Goal: Check status: Check status

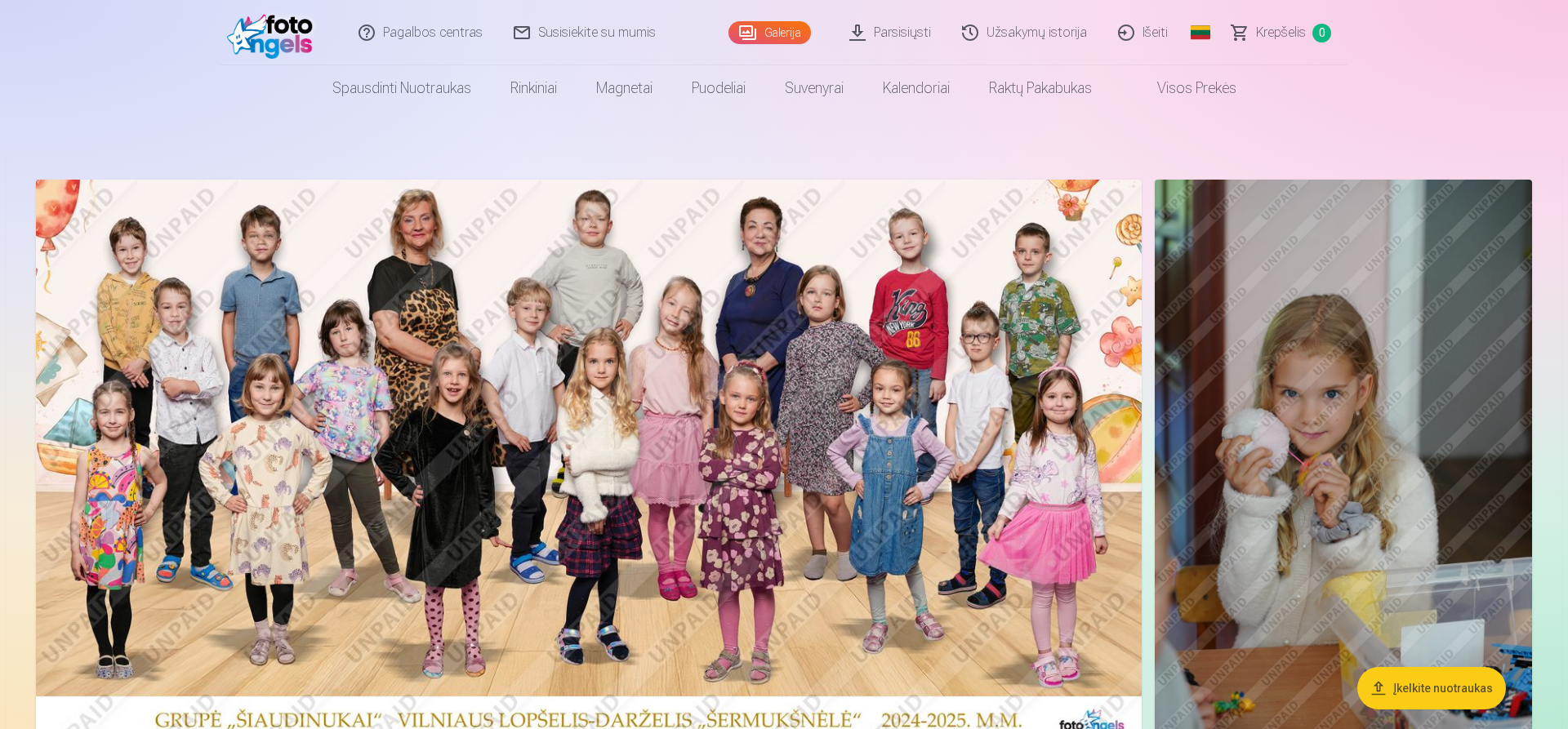
click at [770, 29] on link "Galerija" at bounding box center [769, 32] width 83 height 23
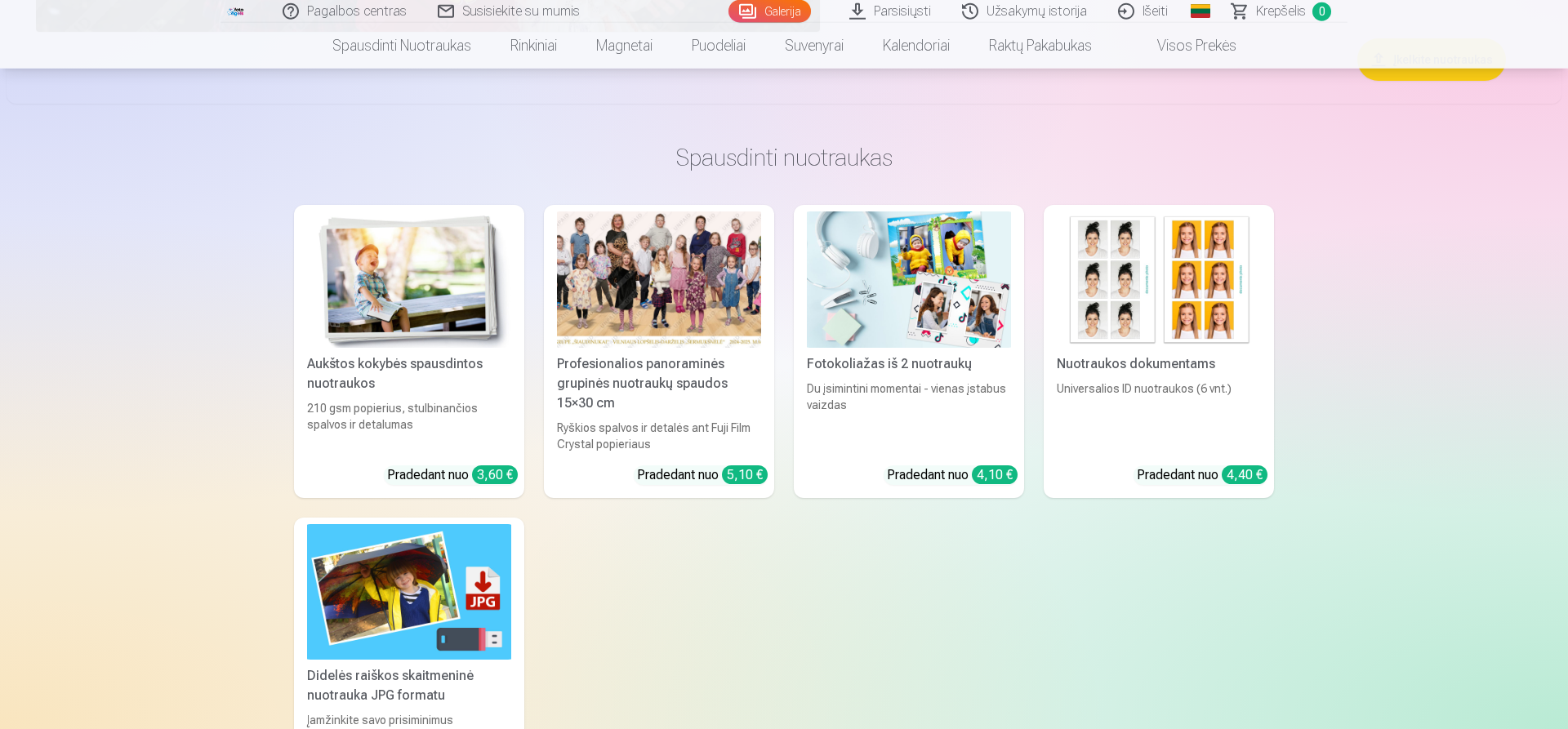
scroll to position [41292, 0]
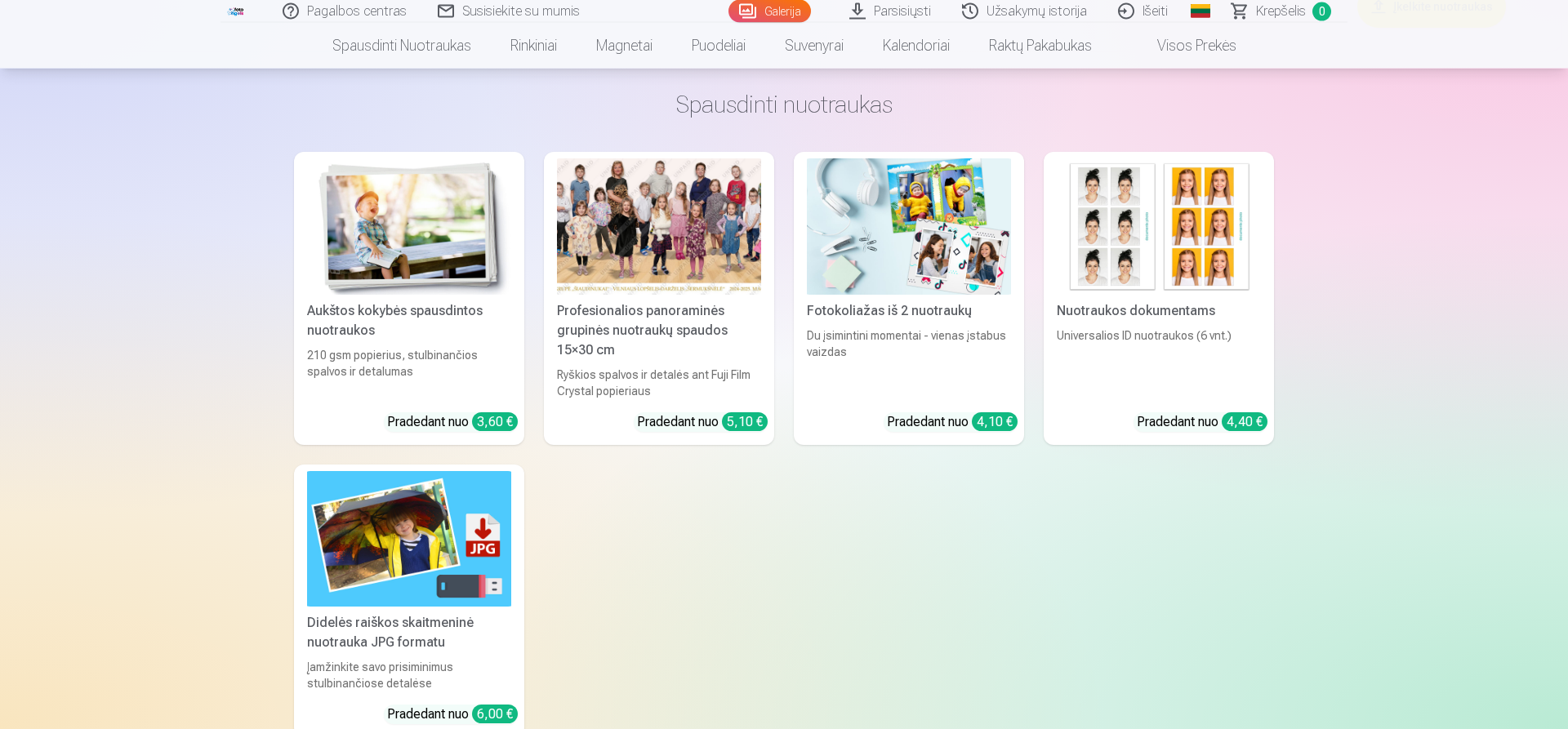
click at [653, 206] on div at bounding box center [659, 226] width 204 height 136
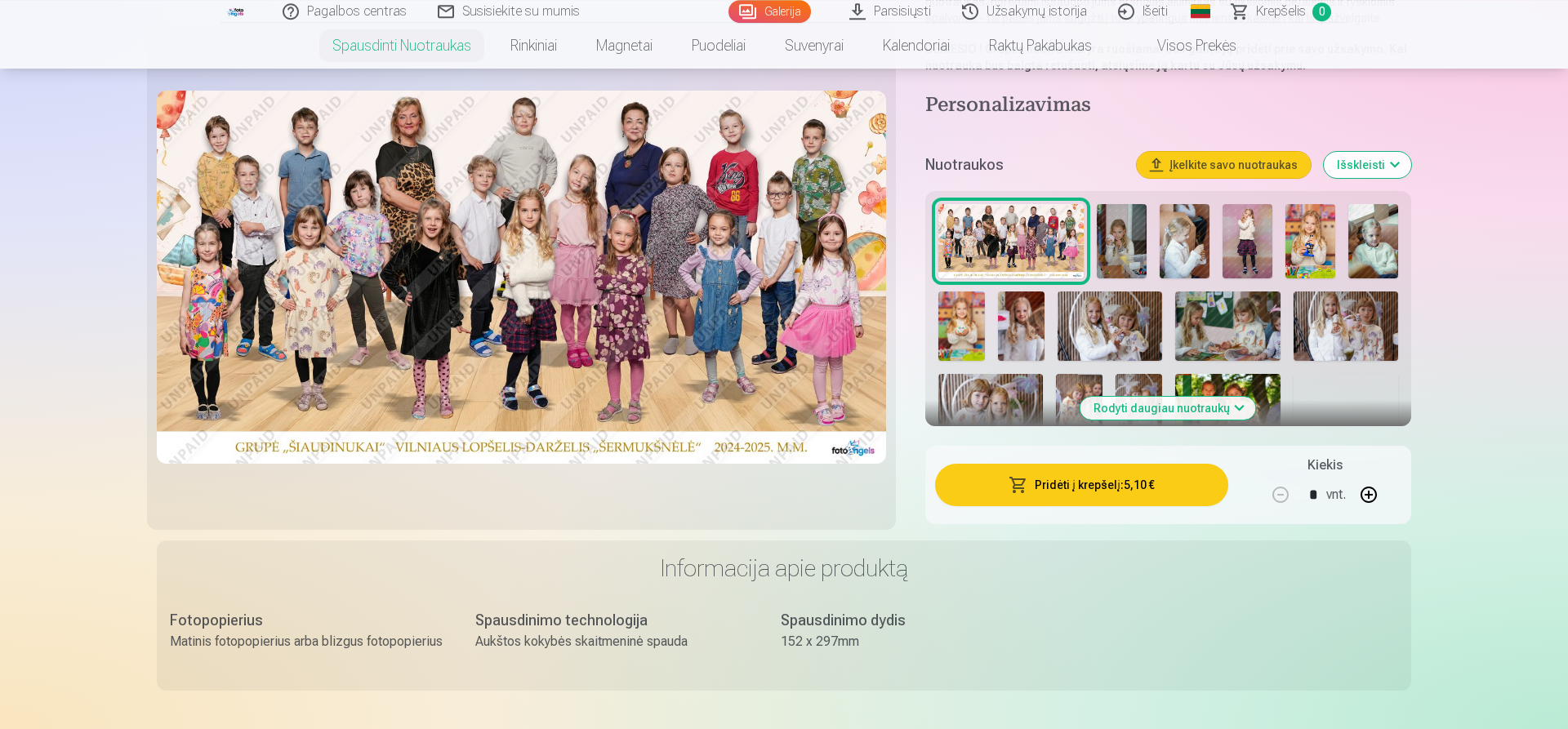
scroll to position [333, 0]
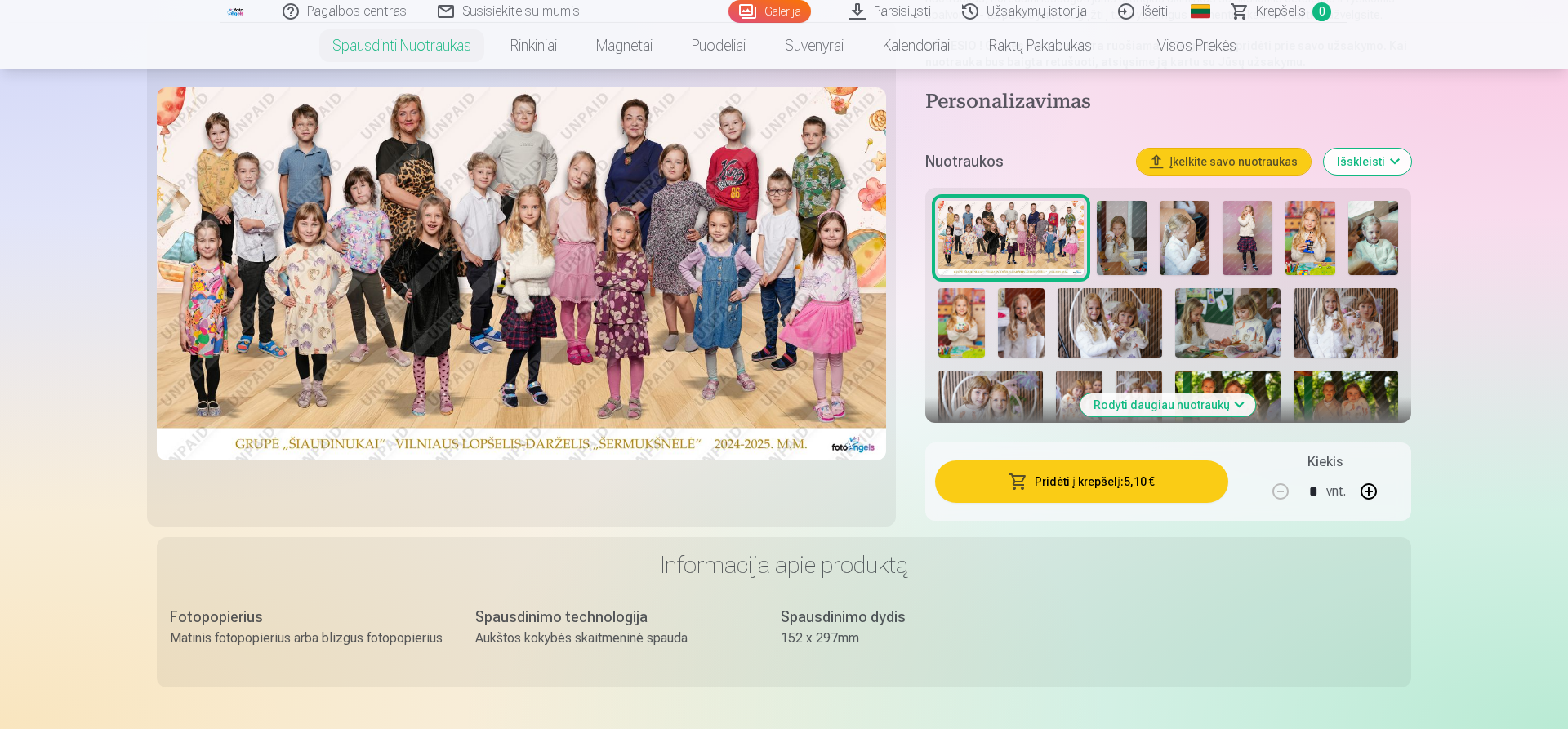
click at [1033, 327] on img at bounding box center [1022, 324] width 46 height 70
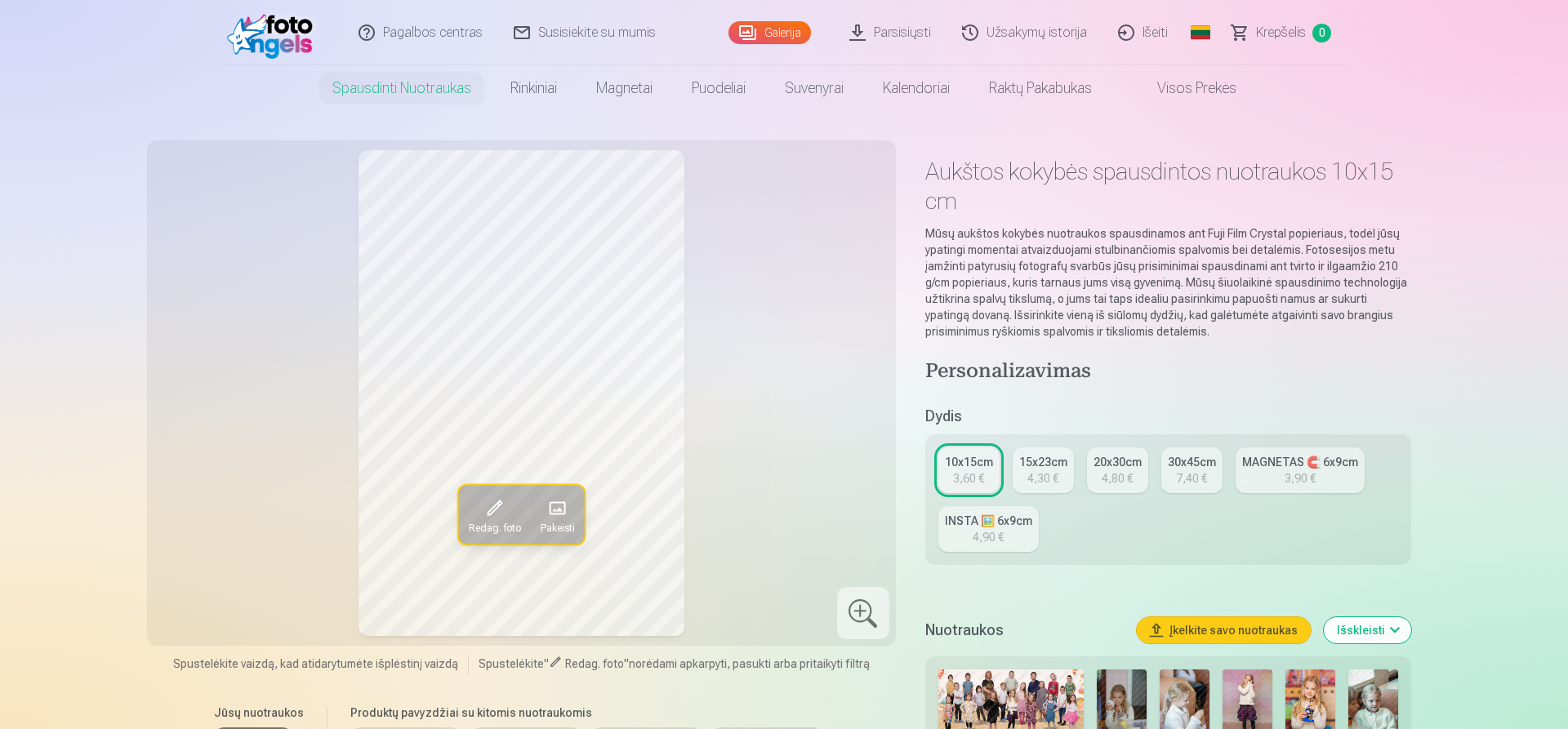
click at [1029, 32] on link "Užsakymų istorija" at bounding box center [1025, 32] width 156 height 65
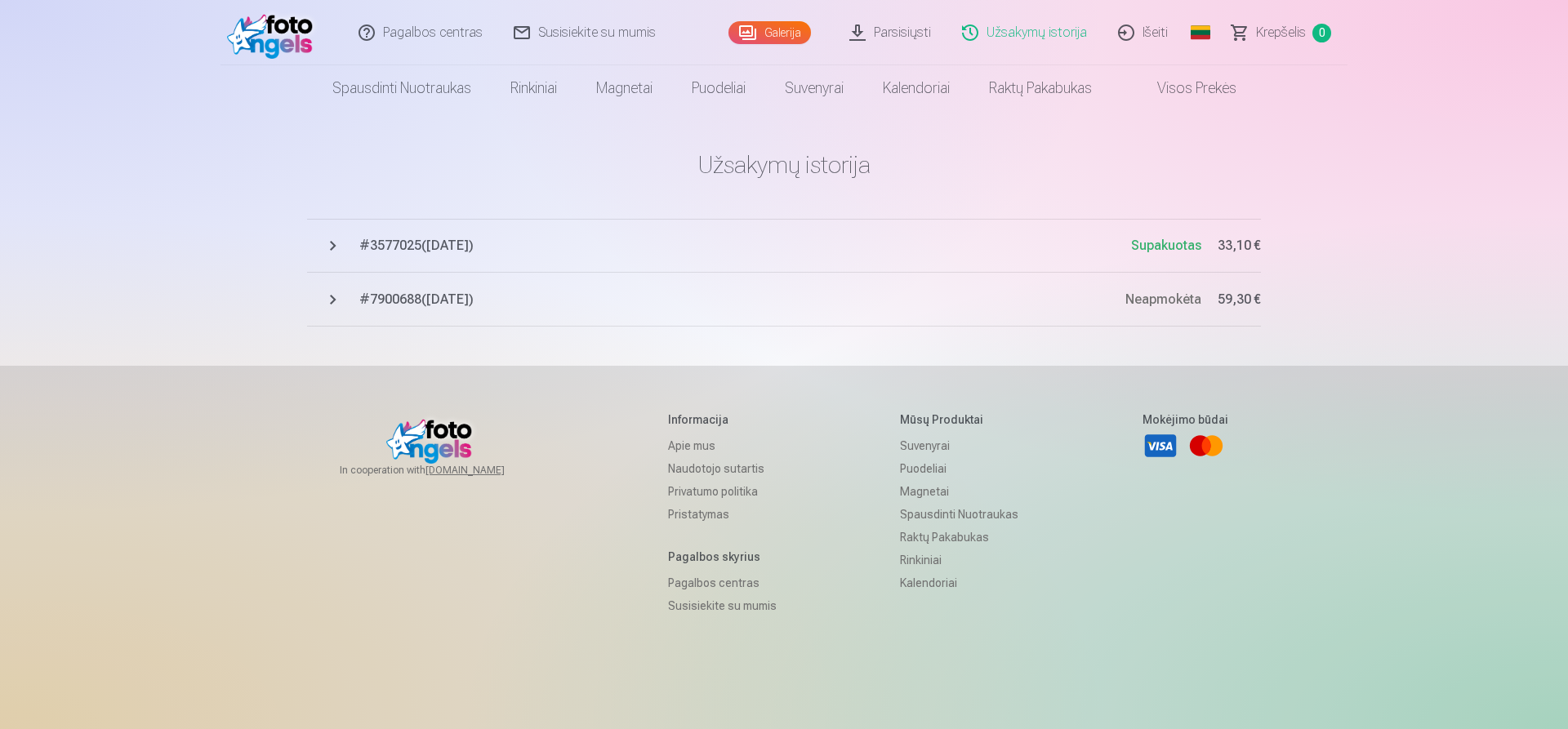
click at [454, 252] on span "# 3577025 ( 27.06.2025 )" at bounding box center [745, 245] width 772 height 19
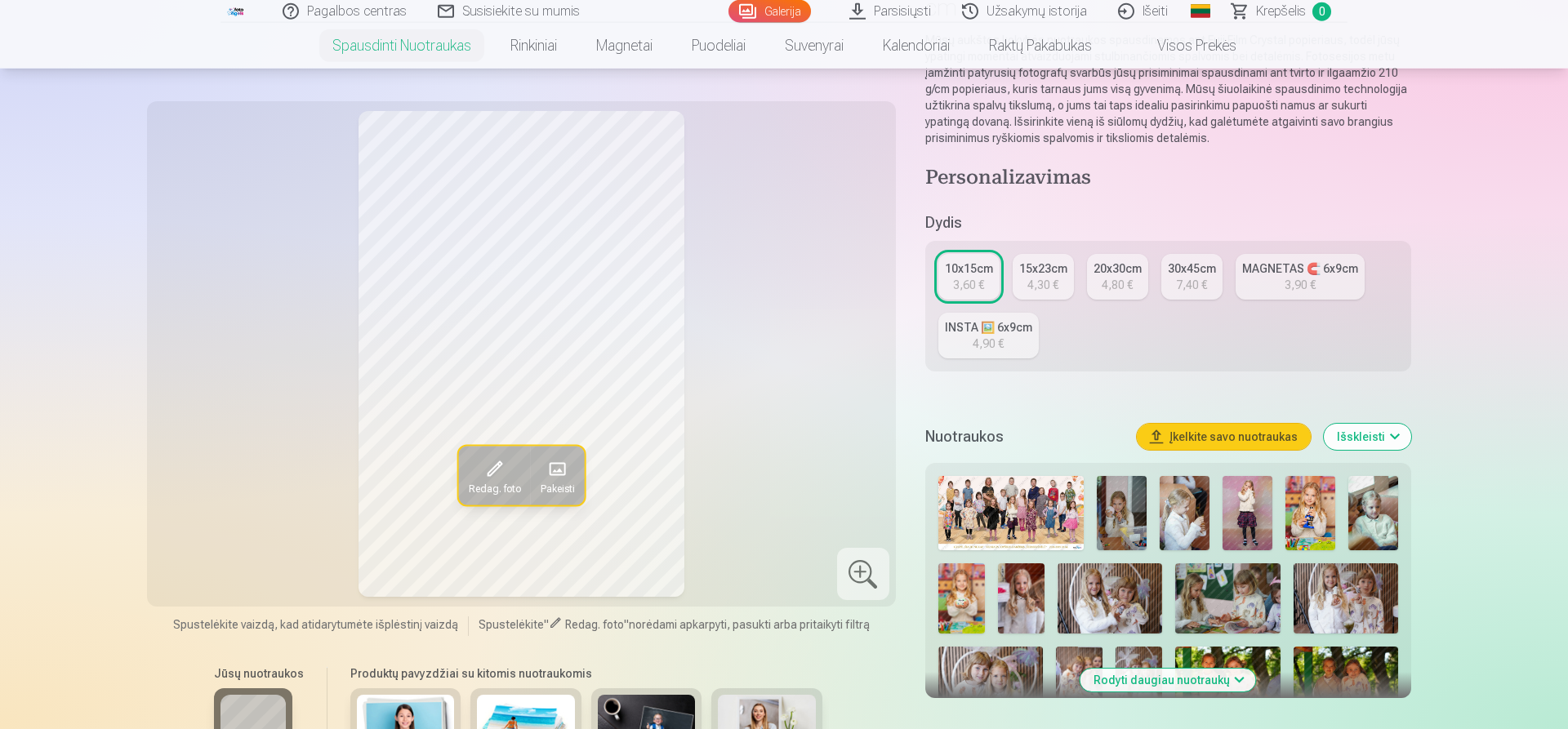
scroll to position [416, 0]
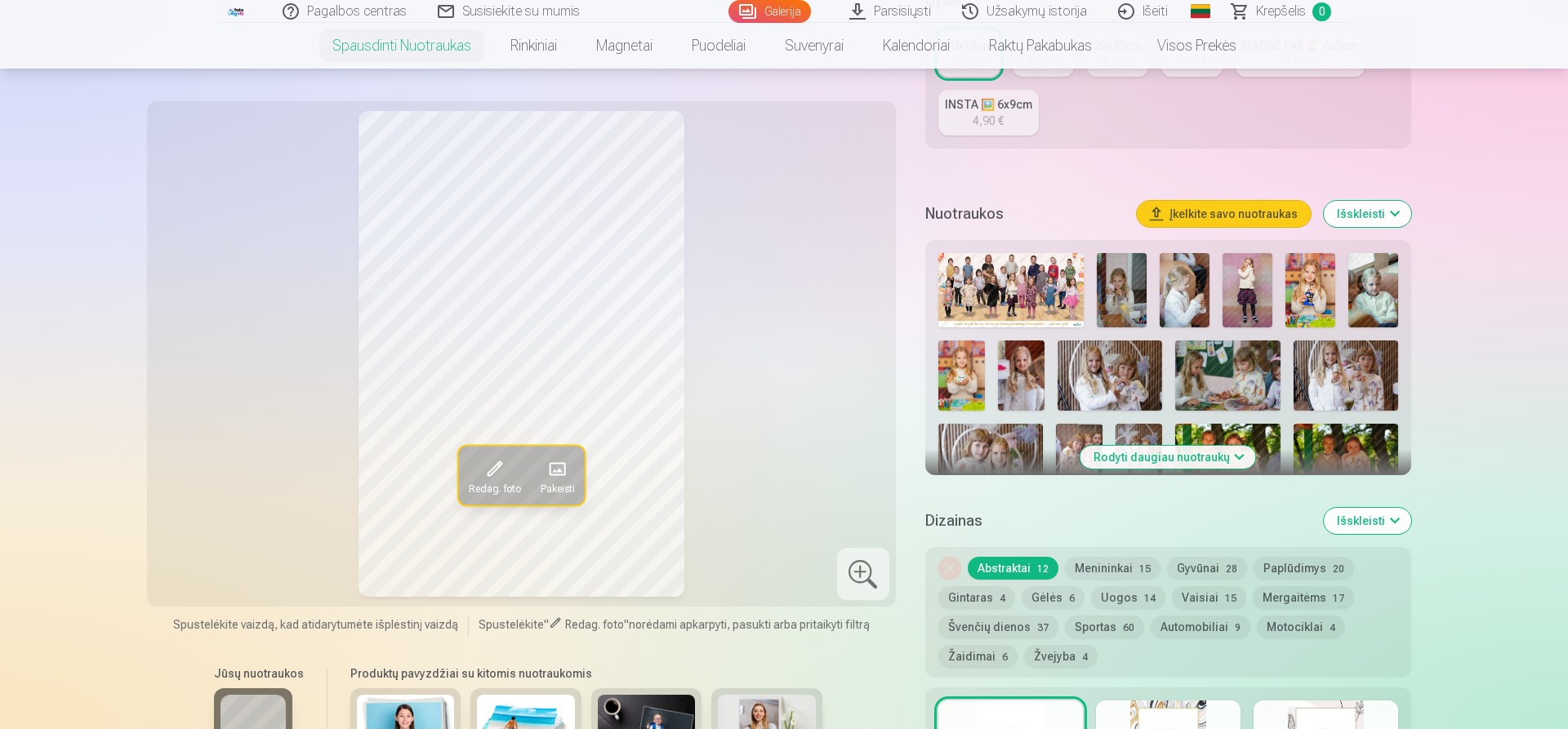
click at [1184, 456] on button "Rodyti daugiau nuotraukų" at bounding box center [1168, 457] width 175 height 23
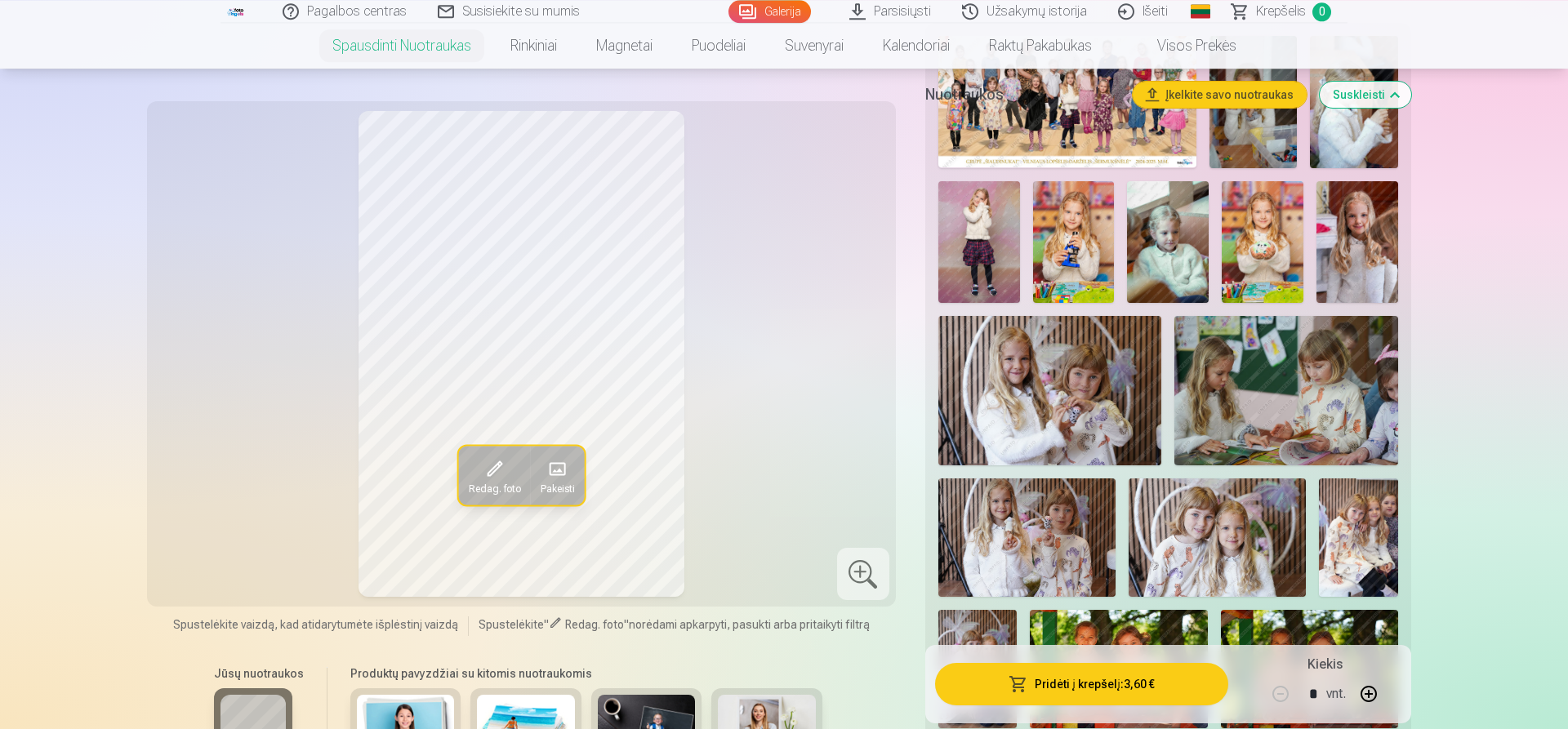
scroll to position [833, 0]
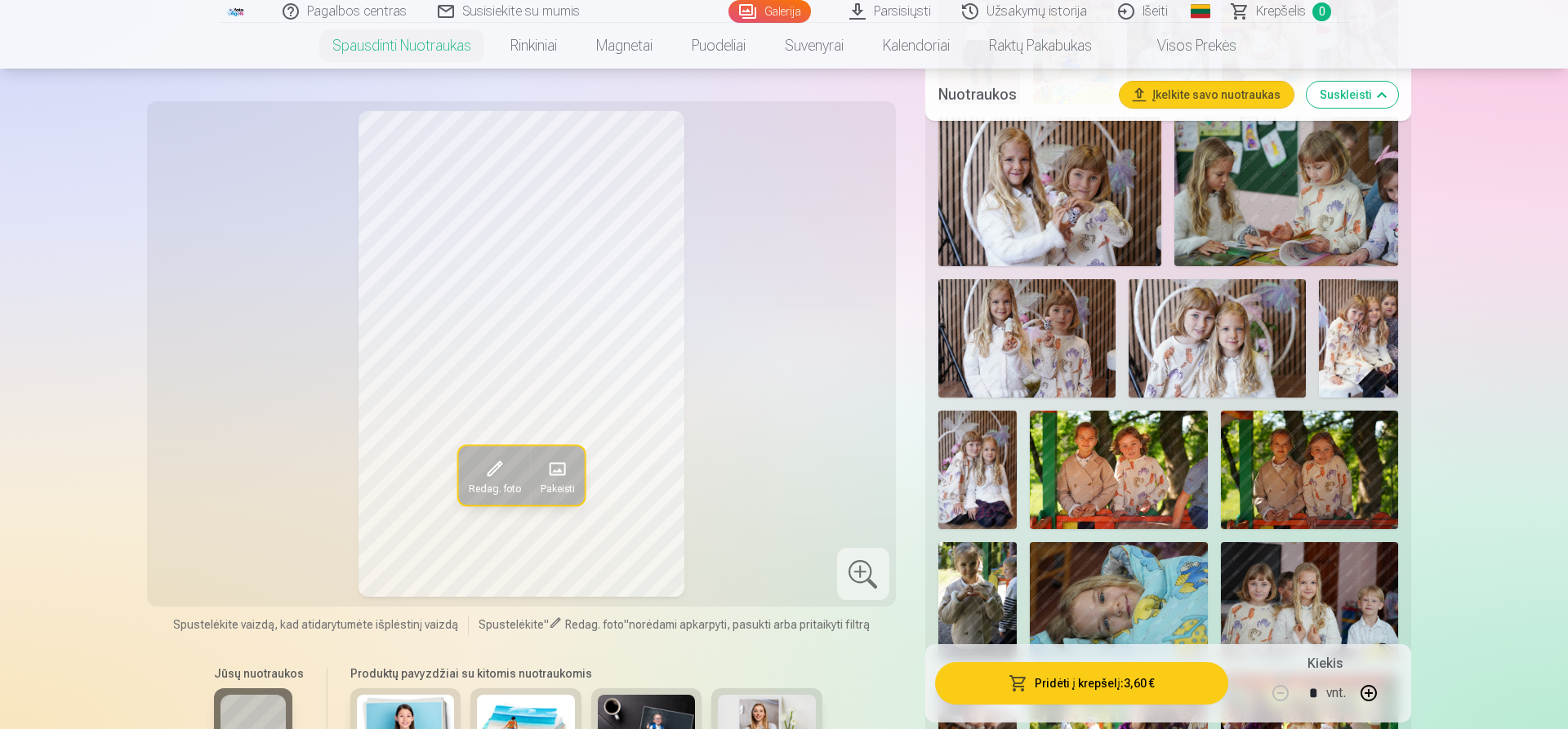
click at [1047, 340] on img at bounding box center [1027, 339] width 177 height 119
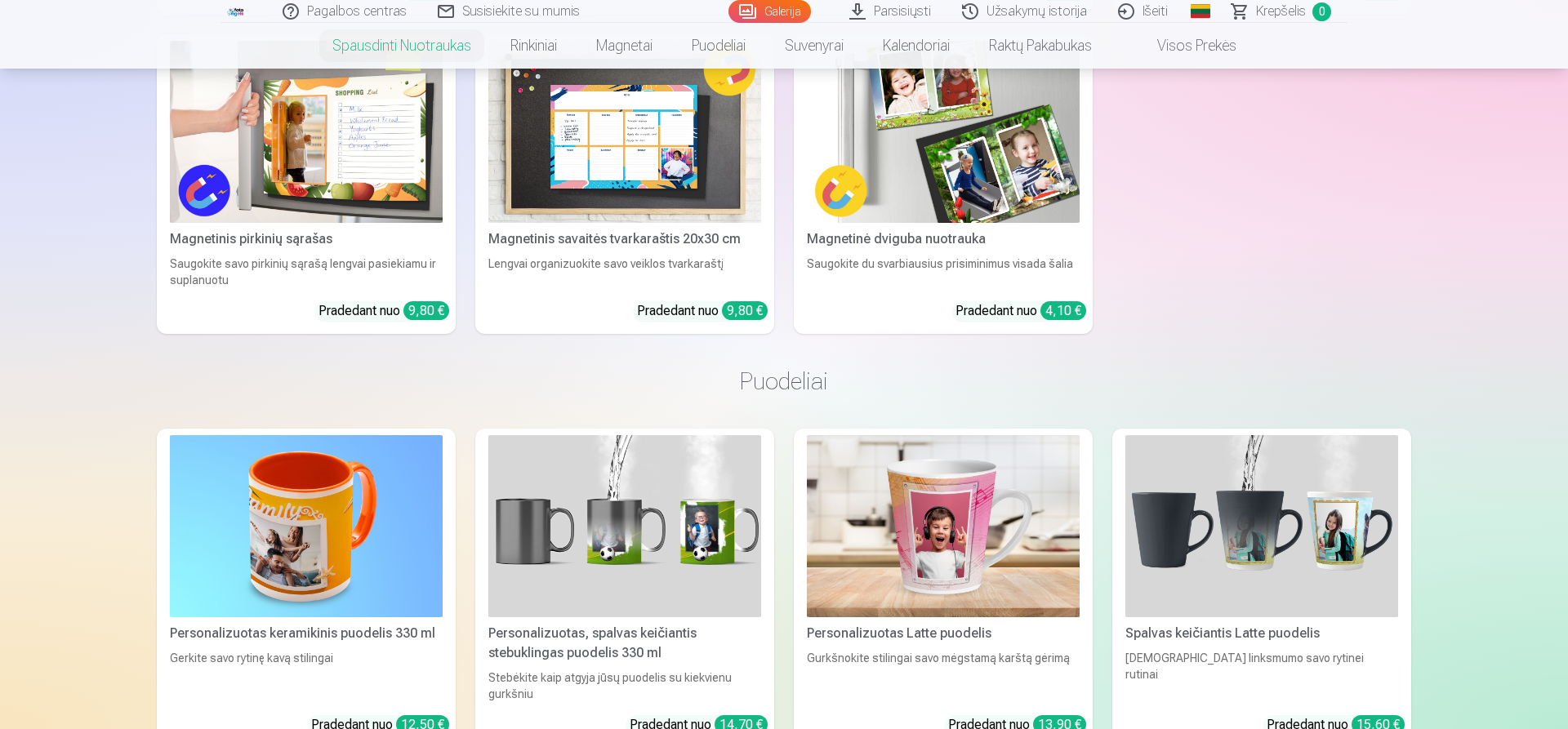
scroll to position [6917, 0]
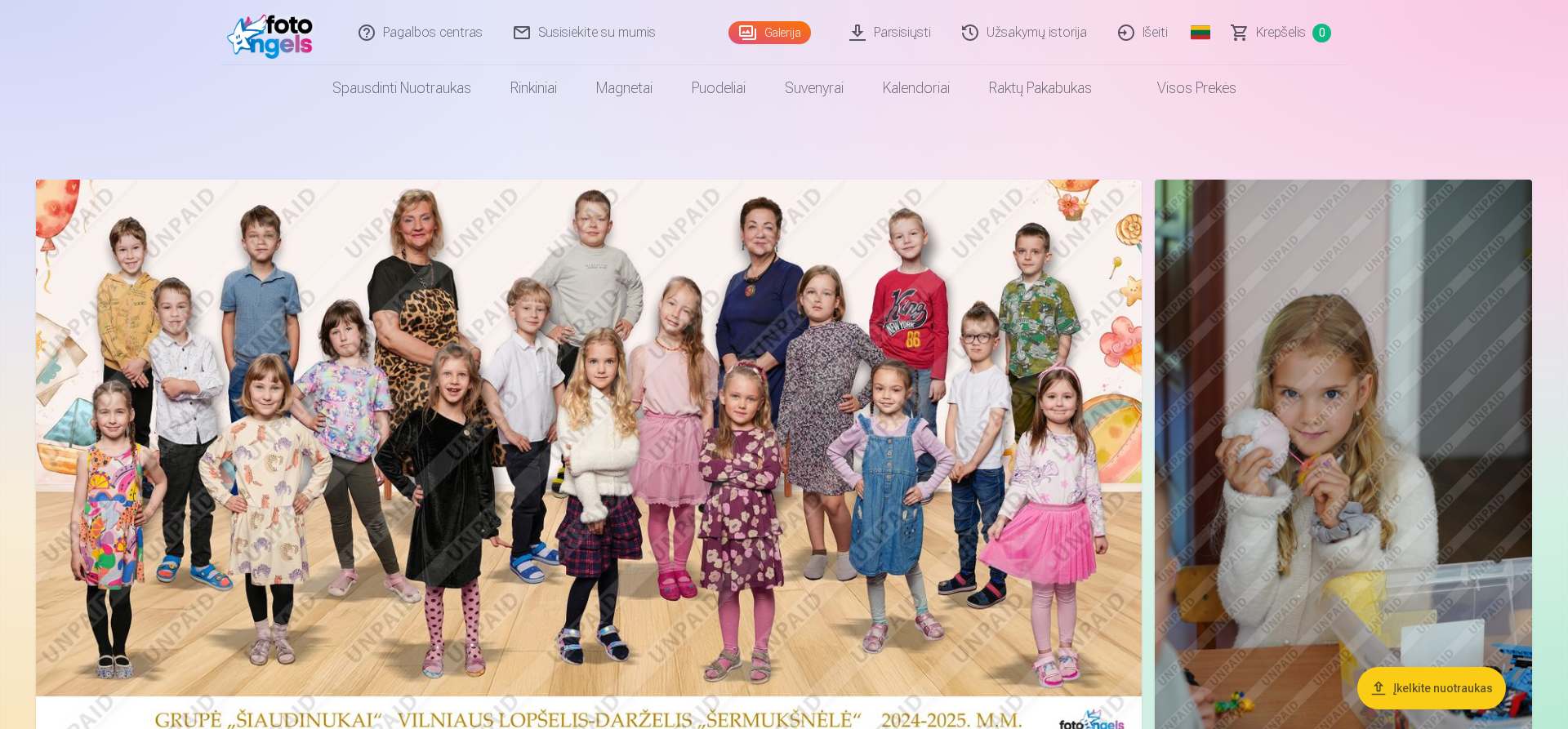
click at [1279, 40] on span "Krepšelis" at bounding box center [1281, 32] width 50 height 19
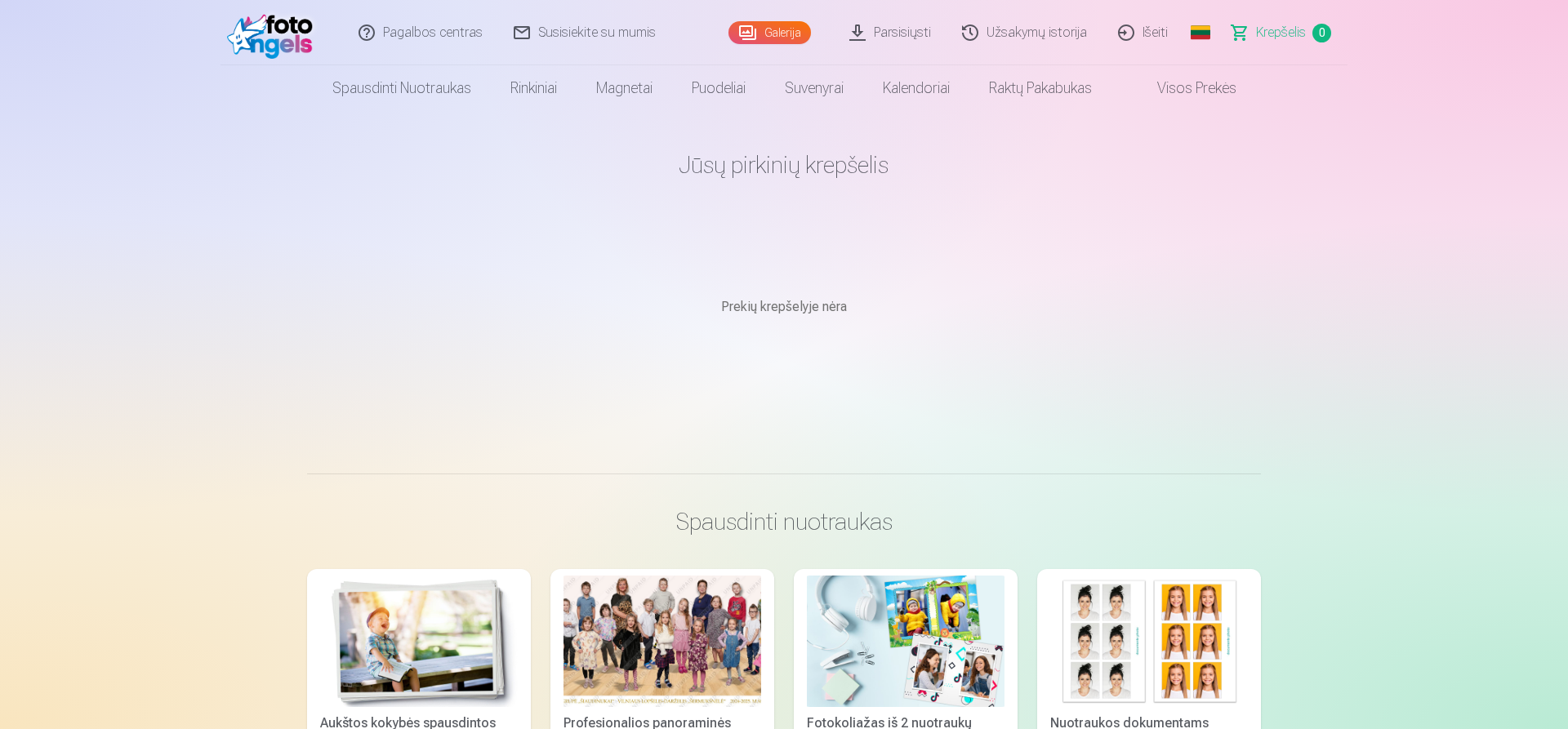
click at [1150, 35] on link "Išeiti" at bounding box center [1143, 32] width 81 height 65
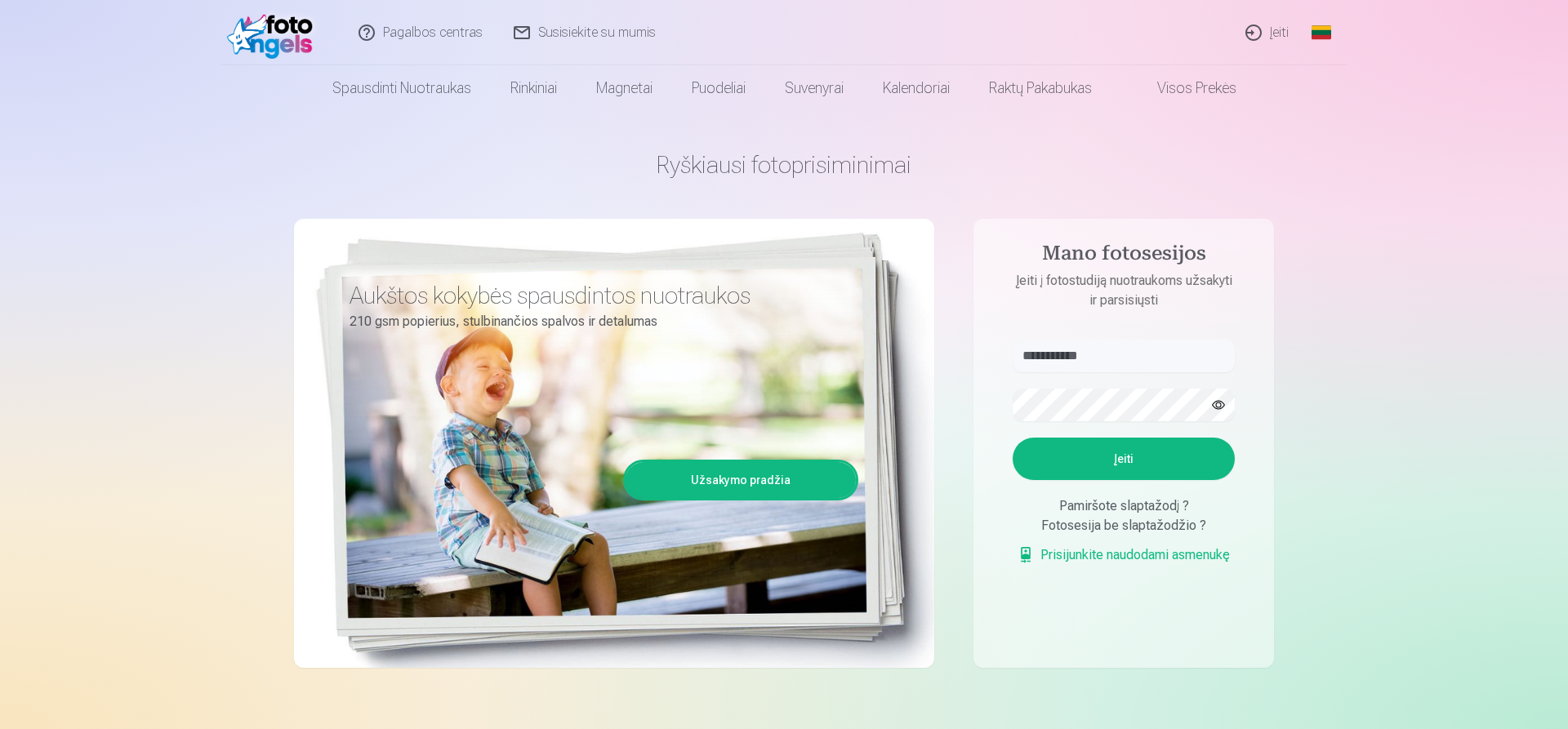
click at [1178, 471] on button "Įeiti" at bounding box center [1124, 459] width 222 height 43
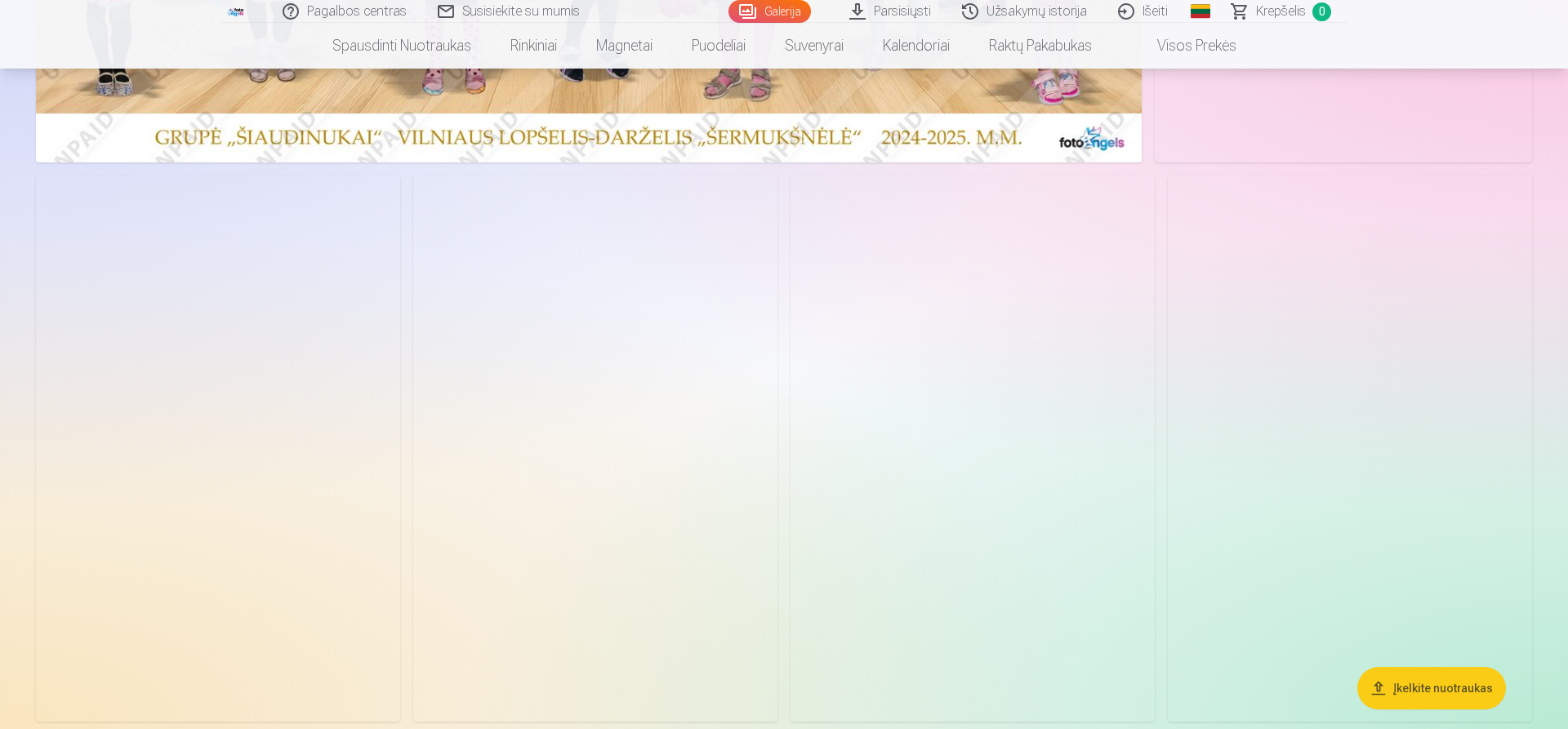
scroll to position [1166, 0]
